Goal: Transaction & Acquisition: Purchase product/service

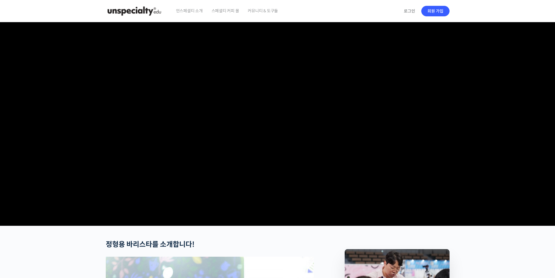
click at [31, 166] on section at bounding box center [277, 124] width 555 height 204
click at [290, 138] on video at bounding box center [278, 122] width 344 height 201
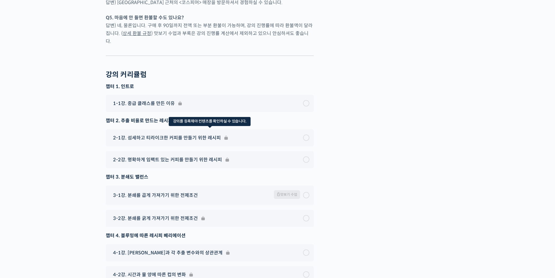
scroll to position [1487, 0]
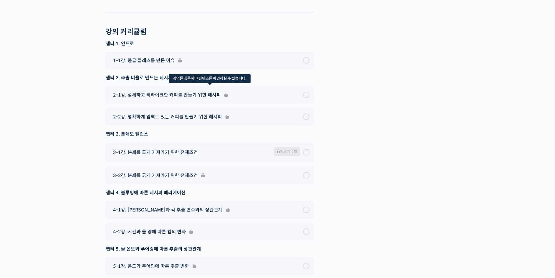
checkbox input "true"
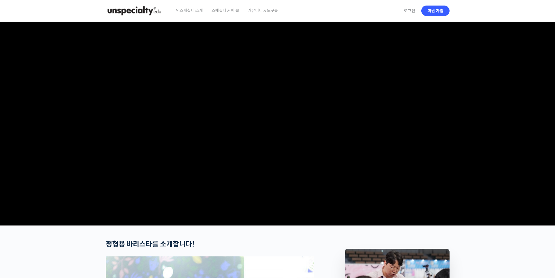
scroll to position [0, 0]
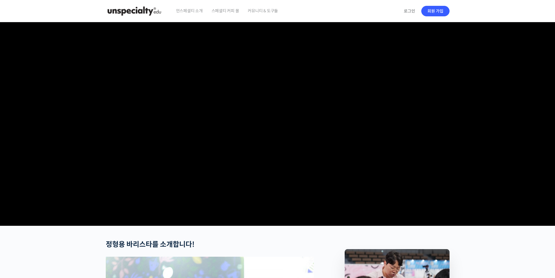
click at [146, 11] on img at bounding box center [134, 10] width 57 height 17
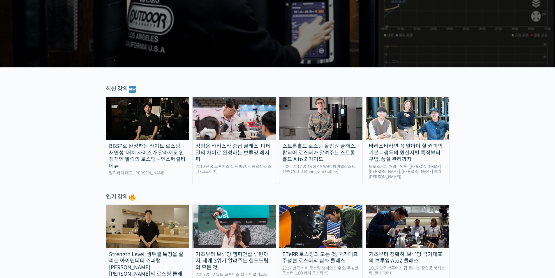
scroll to position [146, 0]
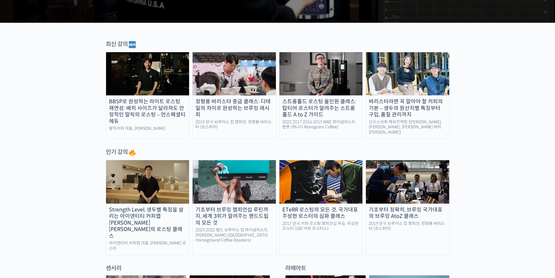
scroll to position [175, 0]
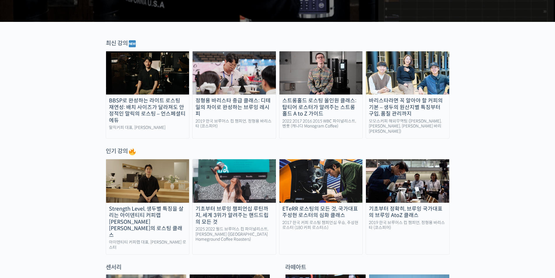
click at [423, 187] on img at bounding box center [407, 180] width 83 height 43
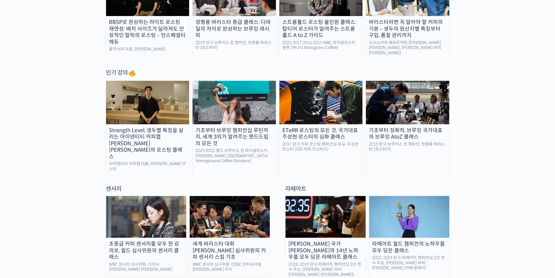
scroll to position [262, 0]
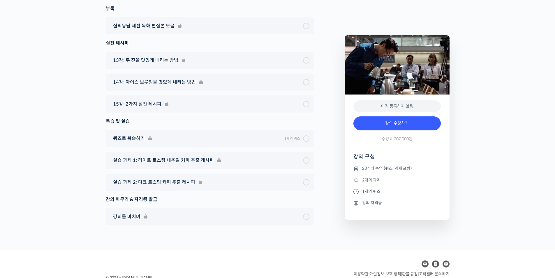
scroll to position [3608, 0]
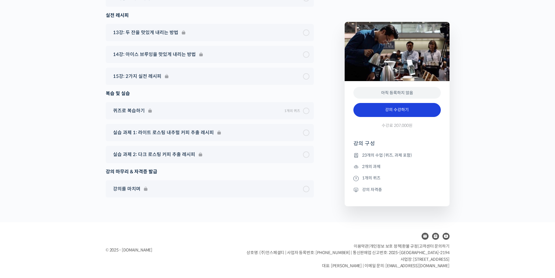
click at [399, 109] on link "강의 수강하기" at bounding box center [397, 110] width 87 height 14
